Goal: Information Seeking & Learning: Compare options

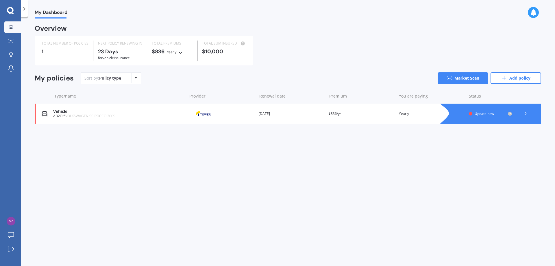
click at [525, 114] on icon at bounding box center [526, 113] width 6 height 6
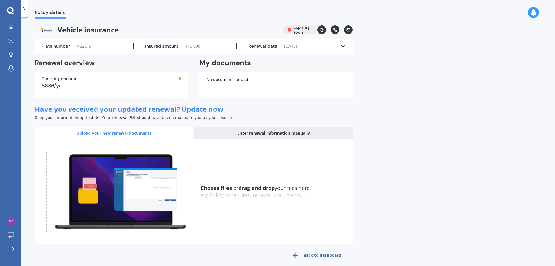
click at [25, 12] on div at bounding box center [24, 8] width 7 height 17
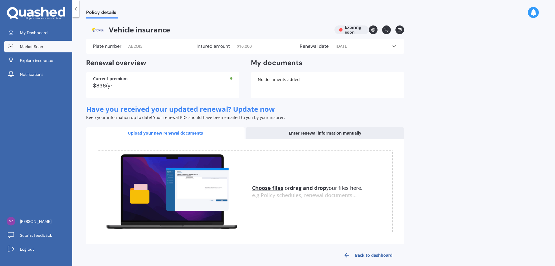
click at [38, 47] on span "Market Scan" at bounding box center [31, 47] width 23 height 6
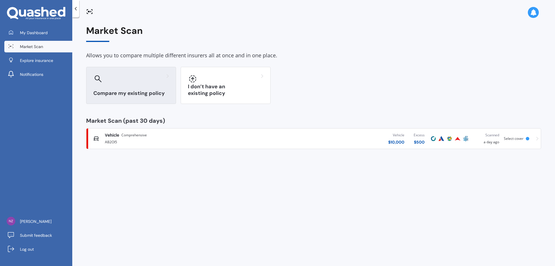
click at [119, 89] on div "Compare my existing policy" at bounding box center [131, 85] width 90 height 37
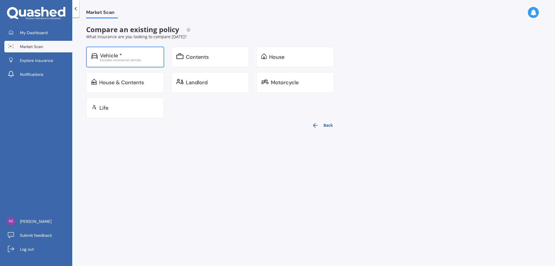
click at [103, 56] on div "Vehicle *" at bounding box center [111, 56] width 22 height 6
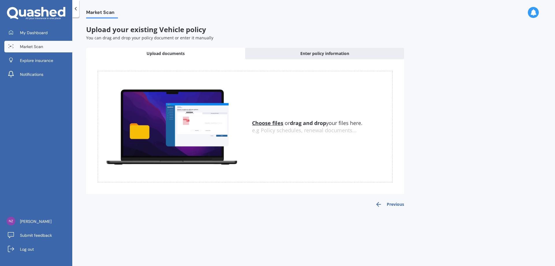
click at [273, 123] on u "Choose files" at bounding box center [267, 122] width 31 height 7
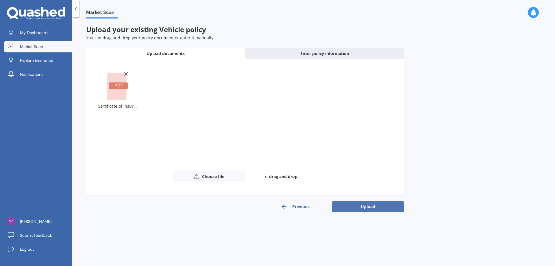
click at [362, 206] on button "Upload" at bounding box center [368, 206] width 72 height 11
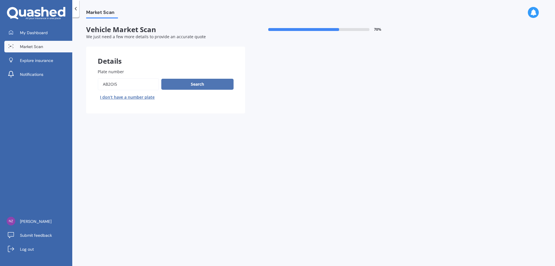
click at [199, 83] on button "Search" at bounding box center [197, 84] width 72 height 11
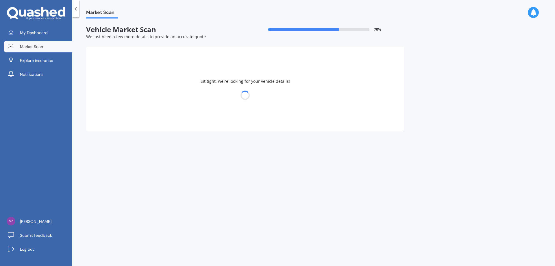
select select "VOLKSWAGEN"
select select "SCIROCCO"
select select "03"
select select "06"
select select "1962"
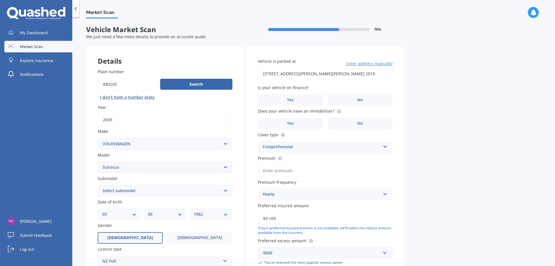
click at [225, 190] on select "Select submodel (All Other) 1.4 TSI 2.0 TSI" at bounding box center [165, 191] width 135 height 12
select select "2.0 TSI"
click at [98, 185] on select "Select submodel (All Other) 1.4 TSI 2.0 TSI" at bounding box center [165, 191] width 135 height 12
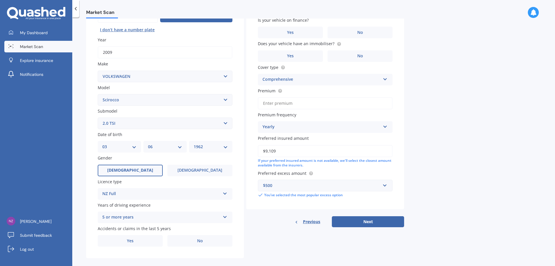
scroll to position [75, 0]
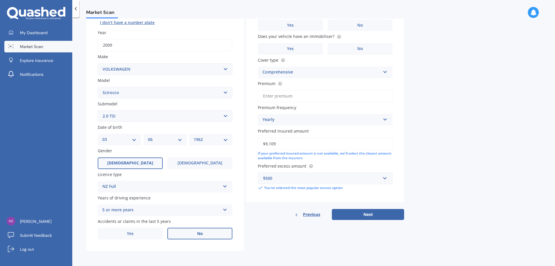
click at [201, 232] on span "No" at bounding box center [200, 233] width 6 height 5
click at [0, 0] on input "No" at bounding box center [0, 0] width 0 height 0
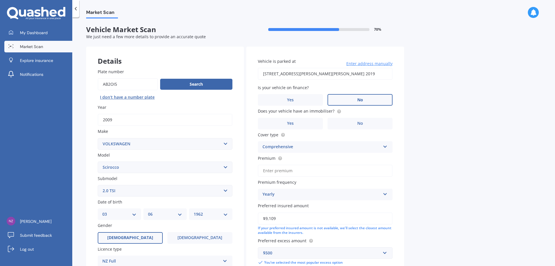
click at [360, 99] on span "No" at bounding box center [360, 99] width 6 height 5
click at [0, 0] on input "No" at bounding box center [0, 0] width 0 height 0
click at [298, 123] on label "Yes" at bounding box center [290, 124] width 65 height 12
click at [0, 0] on input "Yes" at bounding box center [0, 0] width 0 height 0
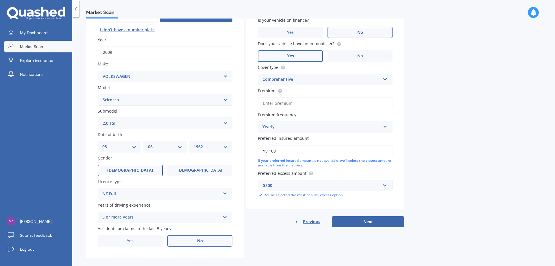
drag, startPoint x: 280, startPoint y: 151, endPoint x: 251, endPoint y: 147, distance: 29.1
click at [251, 147] on div "Vehicle is parked at [STREET_ADDRESS][PERSON_NAME][PERSON_NAME] 2019 Enter addr…" at bounding box center [325, 94] width 158 height 230
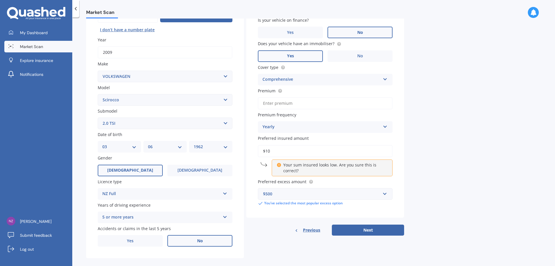
type input "$1"
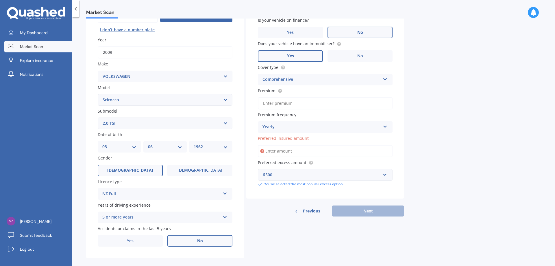
click at [340, 121] on div "Yearly Yearly Six-Monthly Quarterly Monthly Fortnightly Weekly" at bounding box center [325, 127] width 135 height 12
click at [308, 119] on div "Premium frequency Yearly Yearly Six-Monthly Quarterly Monthly Fortnightly Weekly" at bounding box center [325, 122] width 135 height 21
click at [274, 151] on input "Preferred insured amount" at bounding box center [325, 151] width 135 height 12
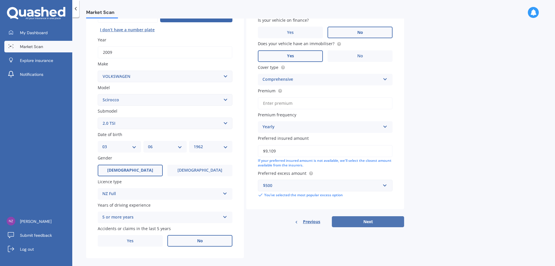
type input "$9,109"
click at [369, 222] on button "Next" at bounding box center [368, 221] width 72 height 11
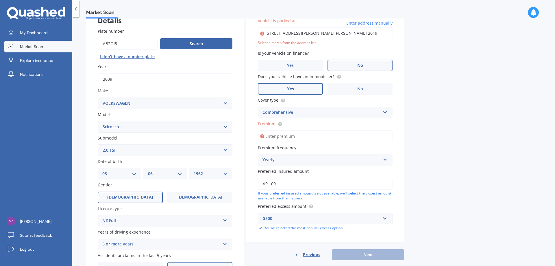
scroll to position [40, 0]
click at [283, 137] on input "Premium" at bounding box center [325, 137] width 135 height 12
type input "$863.00"
click at [367, 255] on div "Previous Next" at bounding box center [325, 255] width 158 height 11
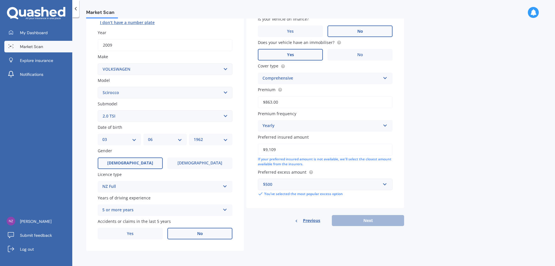
click at [366, 223] on div "Previous Next" at bounding box center [325, 220] width 158 height 11
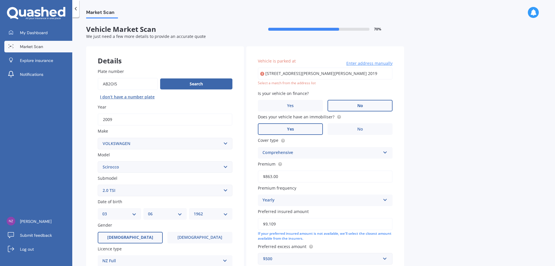
scroll to position [0, 0]
click at [332, 75] on input "[STREET_ADDRESS][PERSON_NAME][PERSON_NAME] 2019" at bounding box center [325, 74] width 135 height 12
type input "[STREET_ADDRESS][PERSON_NAME][PERSON_NAME] 2019"
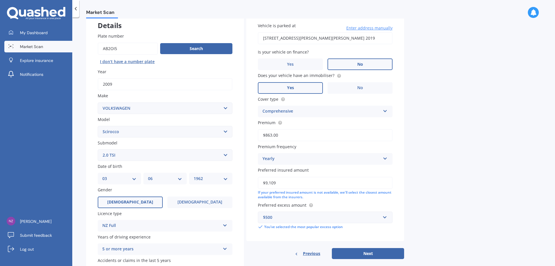
scroll to position [75, 0]
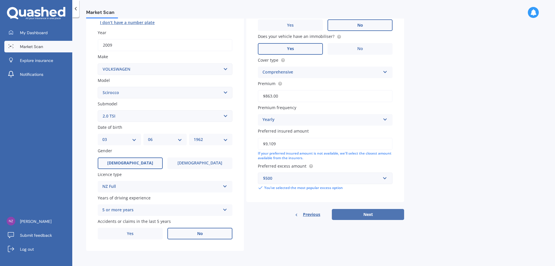
click at [368, 212] on button "Next" at bounding box center [368, 214] width 72 height 11
select select "03"
select select "06"
select select "1962"
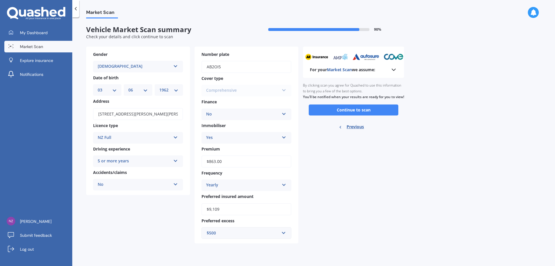
scroll to position [0, 0]
click at [367, 115] on button "Continue to scan" at bounding box center [354, 109] width 90 height 11
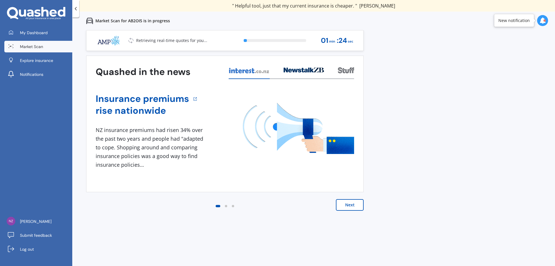
click at [352, 205] on button "Next" at bounding box center [350, 205] width 28 height 12
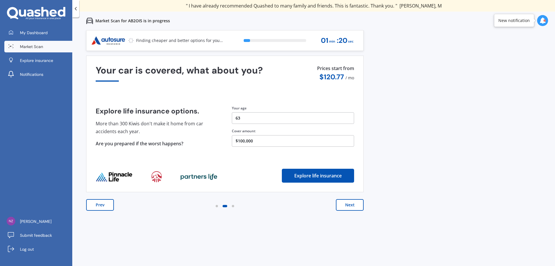
click at [352, 205] on button "Next" at bounding box center [350, 205] width 28 height 12
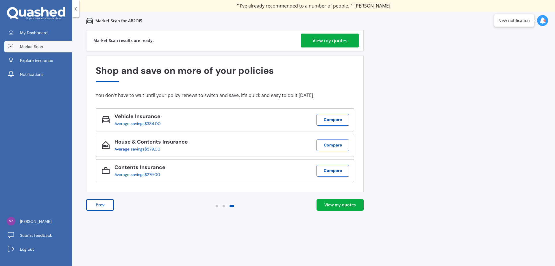
click at [330, 39] on div "View my quotes" at bounding box center [329, 41] width 35 height 14
